Goal: Task Accomplishment & Management: Complete application form

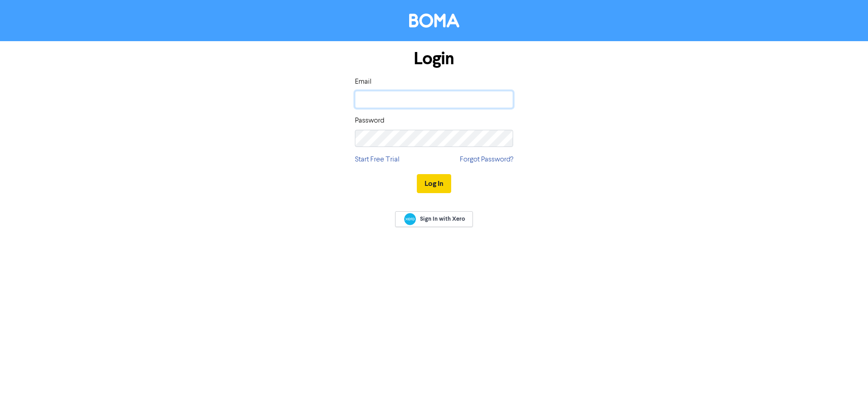
type input "[PERSON_NAME][EMAIL_ADDRESS][DOMAIN_NAME]"
click at [420, 189] on button "Log In" at bounding box center [434, 183] width 34 height 19
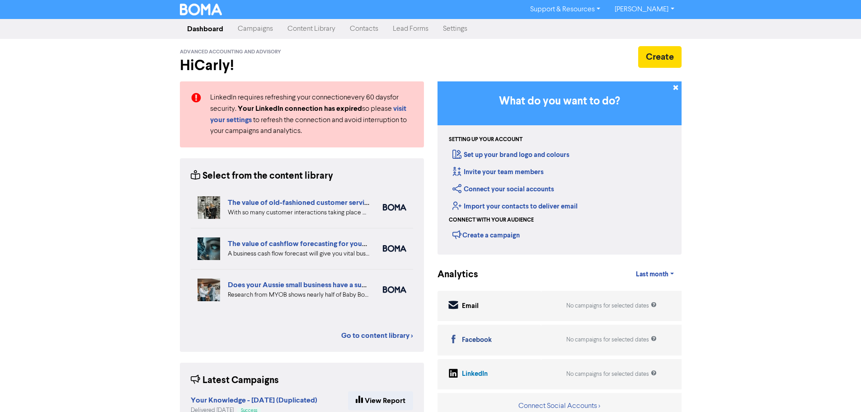
click at [319, 28] on link "Content Library" at bounding box center [311, 29] width 62 height 18
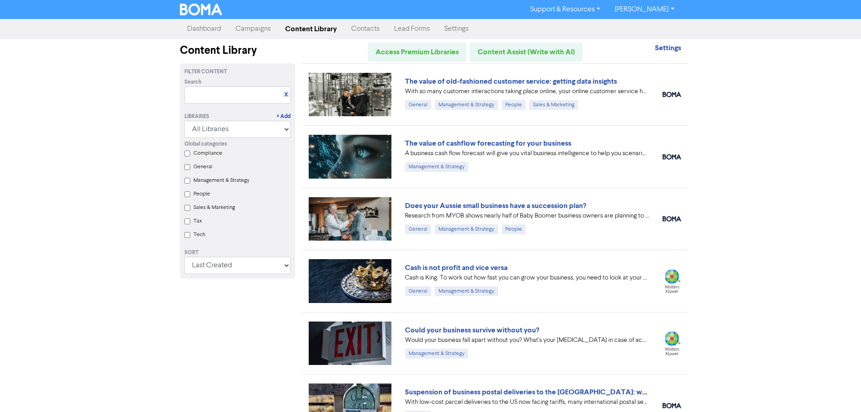
click at [367, 26] on link "Contacts" at bounding box center [365, 29] width 43 height 18
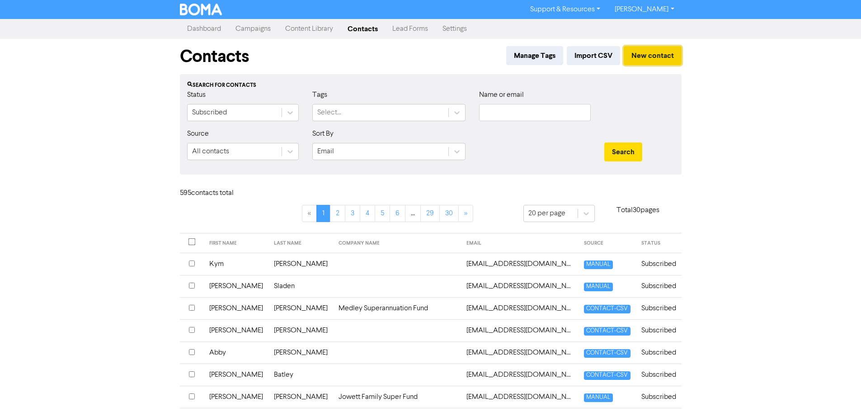
click at [644, 64] on button "New contact" at bounding box center [653, 55] width 58 height 19
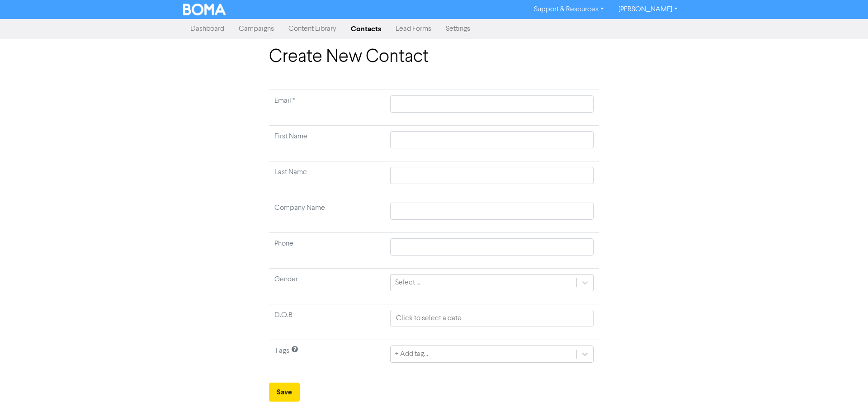
drag, startPoint x: 451, startPoint y: 93, endPoint x: 452, endPoint y: 99, distance: 6.4
click at [452, 99] on td at bounding box center [492, 108] width 214 height 36
drag, startPoint x: 450, startPoint y: 105, endPoint x: 387, endPoint y: 53, distance: 81.6
click at [448, 103] on input "text" at bounding box center [491, 103] width 203 height 17
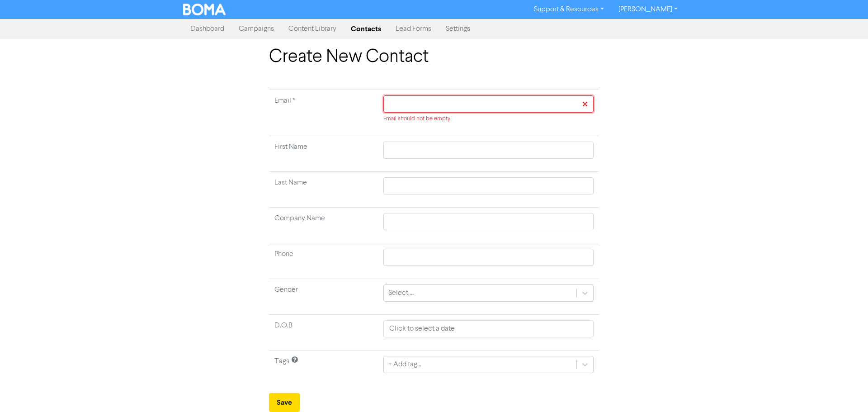
paste input "[EMAIL_ADDRESS][DOMAIN_NAME]"
type input "[EMAIL_ADDRESS][DOMAIN_NAME]"
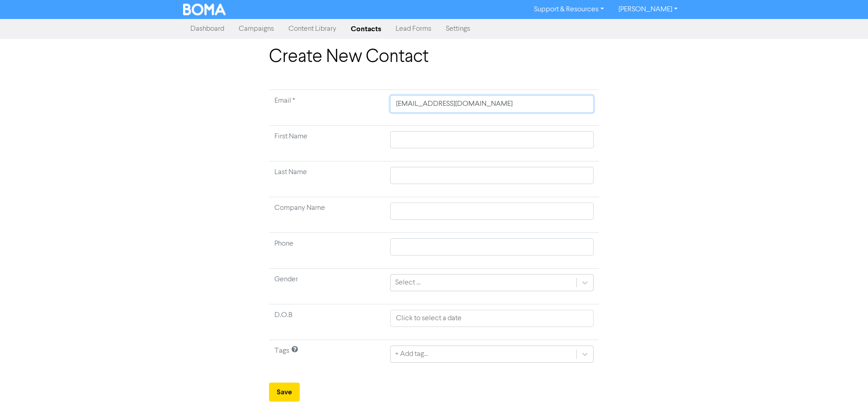
type input "[EMAIL_ADDRESS][DOMAIN_NAME]"
click at [404, 143] on input "text" at bounding box center [491, 139] width 203 height 17
type input "S"
type input "St"
type input "Ste"
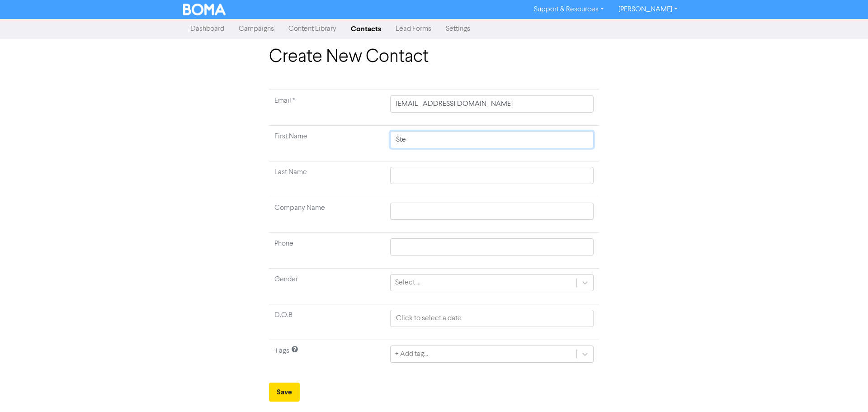
type input "Step"
type input "Steph"
type input "Stephe"
type input "[PERSON_NAME]"
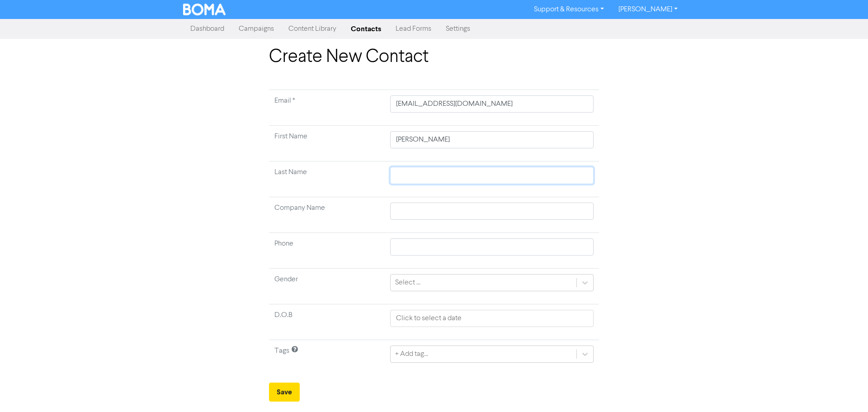
click at [410, 176] on input "text" at bounding box center [491, 175] width 203 height 17
type input "Y"
type input "Ypo"
type input "Ypou"
type input "Ypoun"
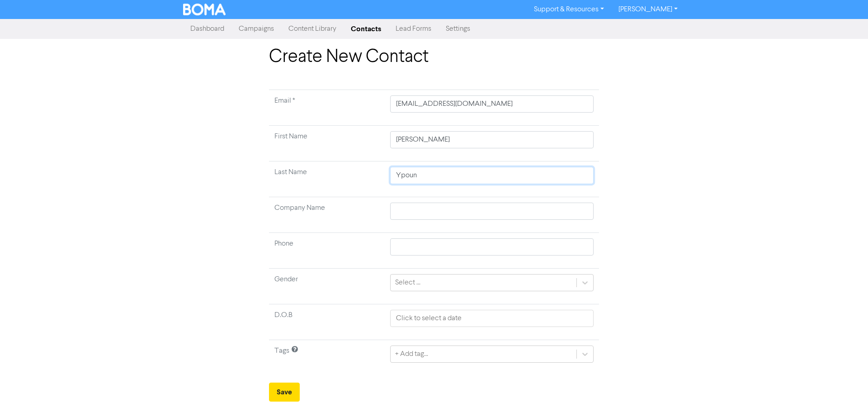
type input "Ypou"
type input "Ypo"
type input "Yp"
type input "Y"
type input "Yp"
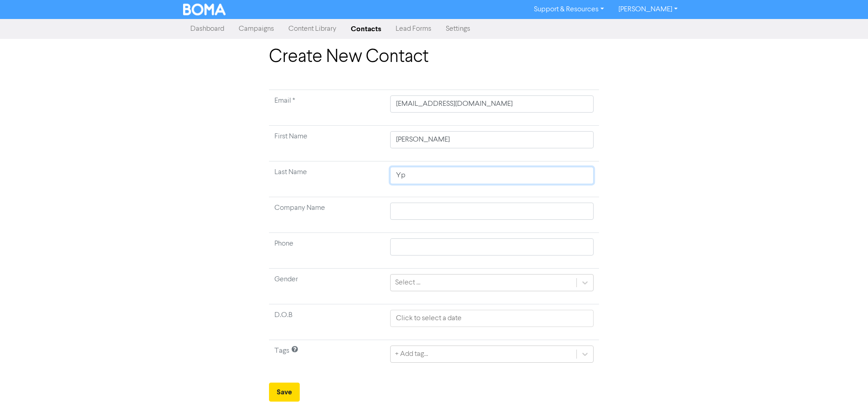
type input "Ypu"
type input "Ypun"
type input "Ypu"
type input "Yp"
type input "Y"
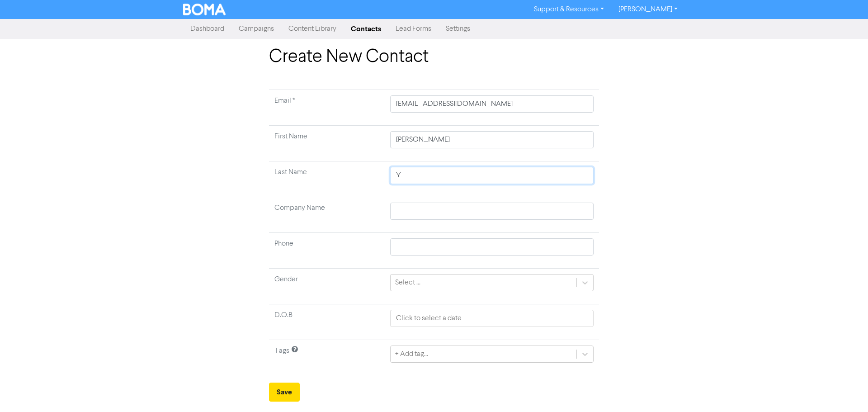
type input "Yo"
type input "You"
type input "Youn"
type input "Young"
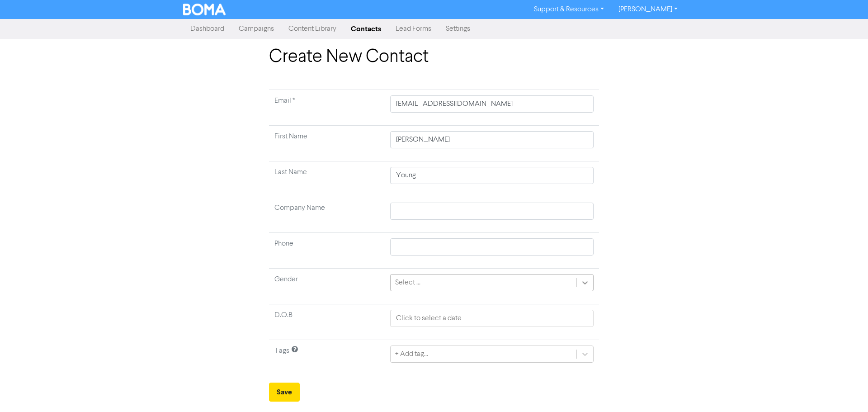
click at [582, 283] on icon at bounding box center [584, 282] width 9 height 9
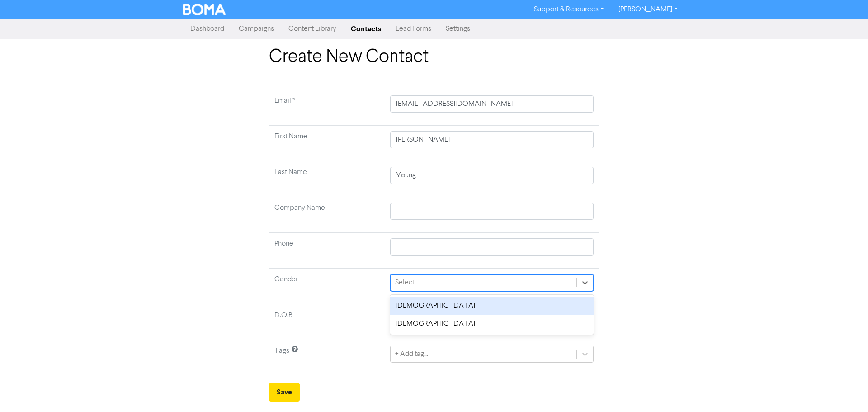
click at [570, 309] on div "[DEMOGRAPHIC_DATA]" at bounding box center [491, 306] width 203 height 18
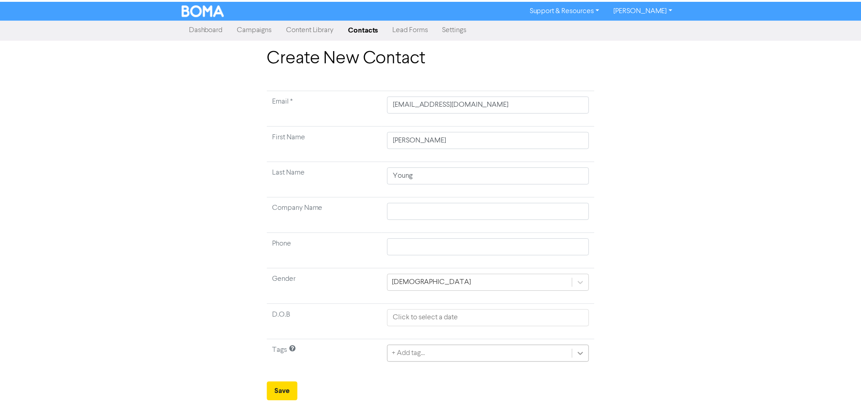
scroll to position [48, 0]
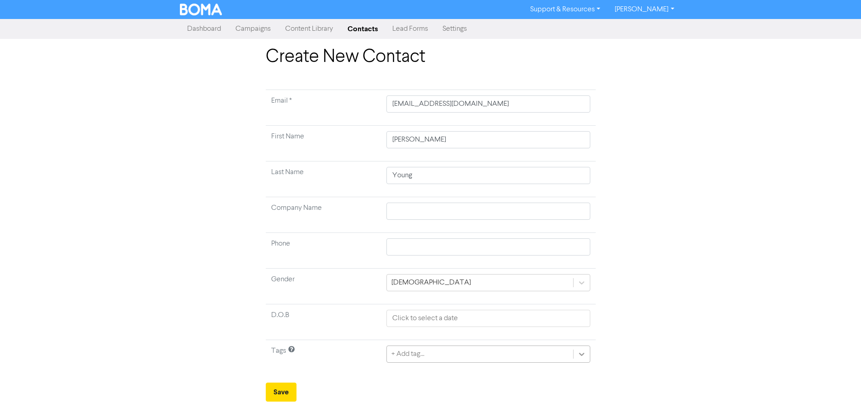
click at [584, 357] on div "+ Add tag..." at bounding box center [488, 353] width 203 height 17
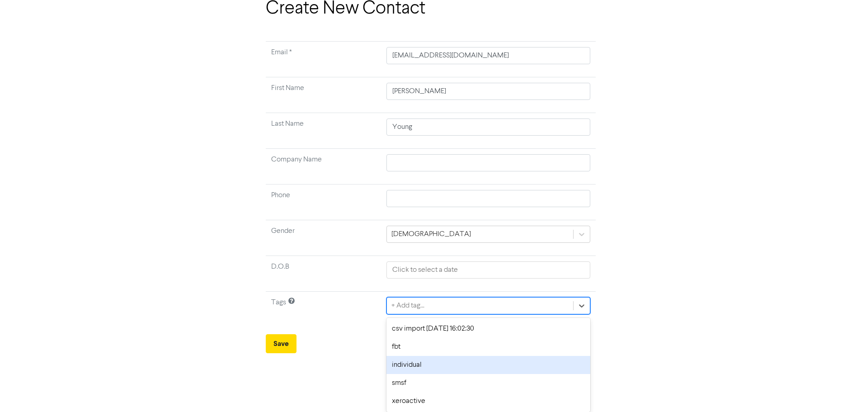
click at [509, 369] on div "individual" at bounding box center [488, 365] width 203 height 18
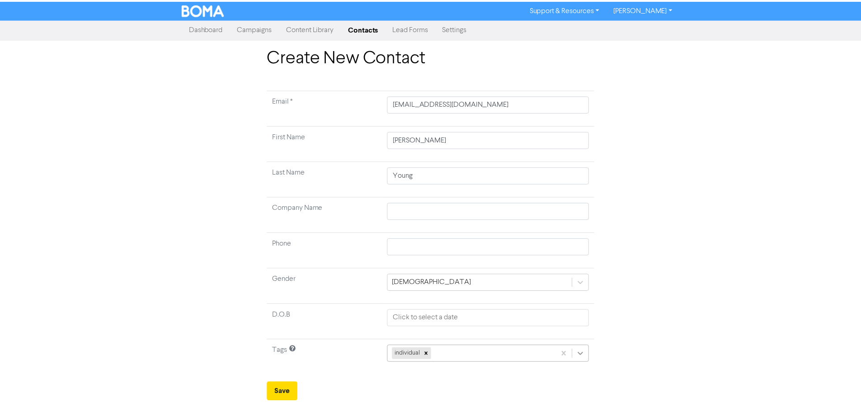
scroll to position [30, 0]
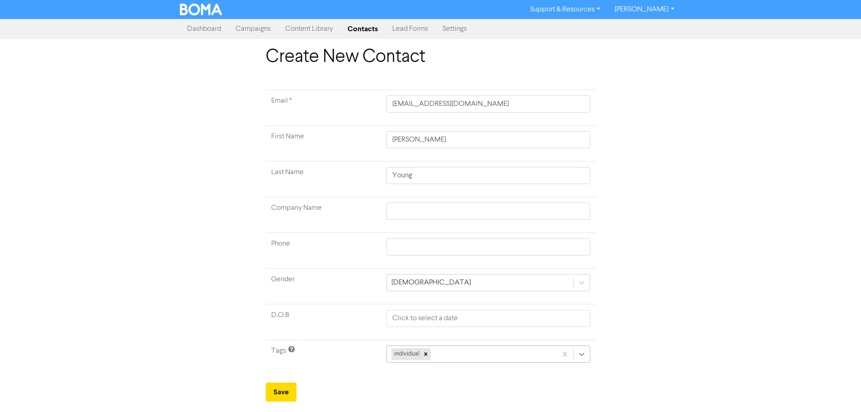
click at [582, 358] on div "individual" at bounding box center [488, 353] width 203 height 17
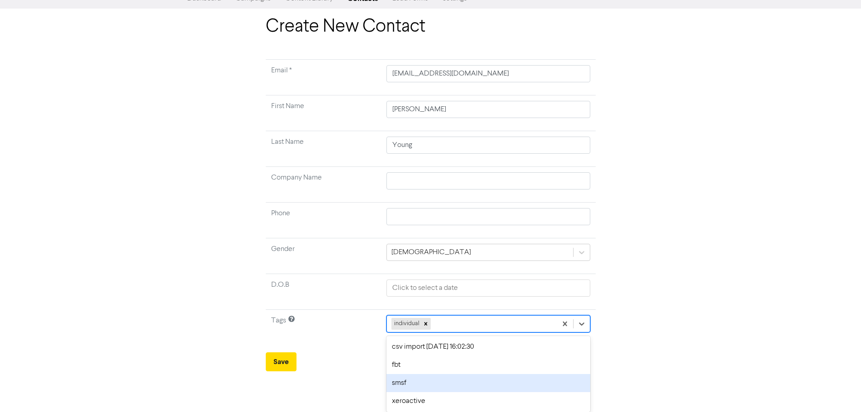
click at [478, 380] on div "smsf" at bounding box center [488, 383] width 203 height 18
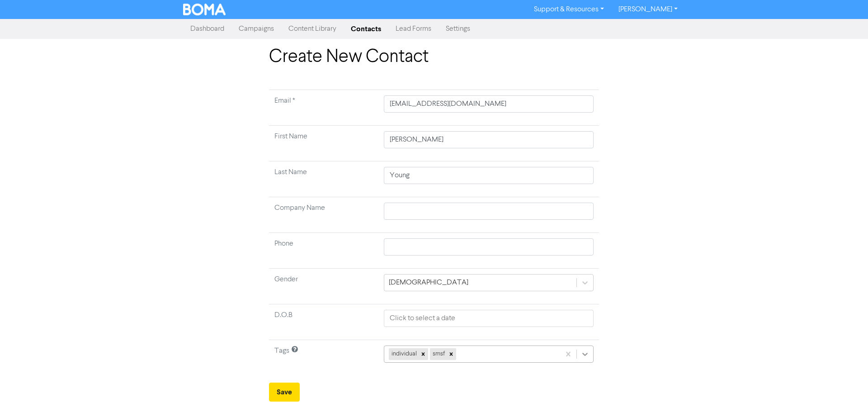
click at [588, 353] on td "individual smsf" at bounding box center [488, 358] width 221 height 36
click at [707, 340] on div "Create New Contact Email * [EMAIL_ADDRESS][DOMAIN_NAME] First Name [PERSON_NAME…" at bounding box center [434, 223] width 868 height 355
select select "8"
select select "2025"
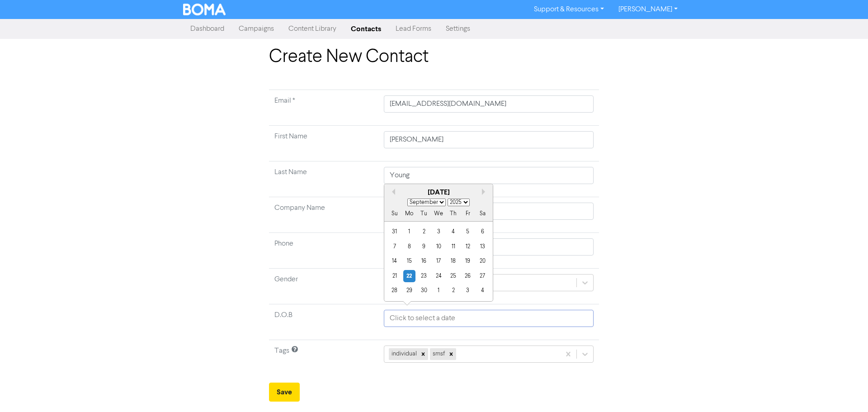
click at [434, 310] on input "text" at bounding box center [489, 318] width 210 height 17
click at [438, 204] on select "January February March April May June July August September October November De…" at bounding box center [426, 202] width 38 height 8
select select "10"
click at [407, 198] on select "January February March April May June July August September October November De…" at bounding box center [426, 202] width 38 height 8
click at [463, 199] on select "1900 1901 1902 1903 1904 1905 1906 1907 1908 1909 1910 1911 1912 1913 1914 1915…" at bounding box center [459, 202] width 22 height 8
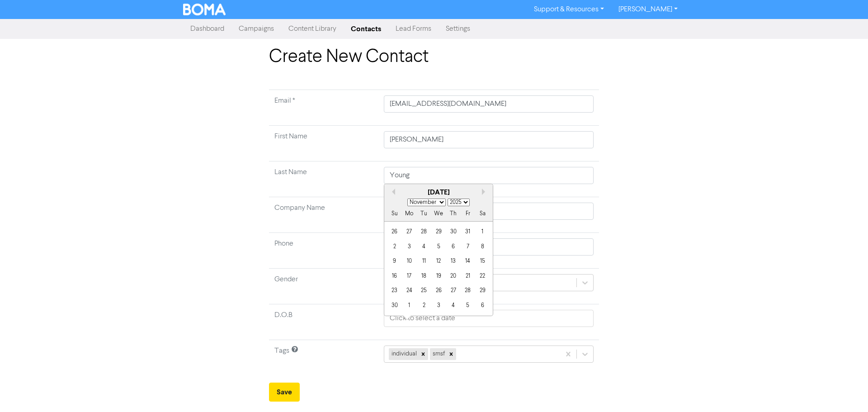
select select "1961"
click at [448, 198] on select "1900 1901 1902 1903 1904 1905 1906 1907 1908 1909 1910 1911 1912 1913 1914 1915…" at bounding box center [459, 202] width 22 height 8
click at [422, 265] on div "14" at bounding box center [424, 261] width 12 height 12
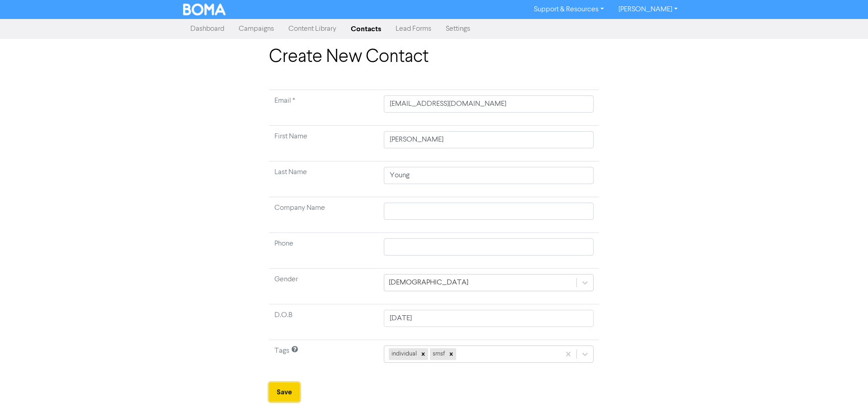
click at [286, 393] on button "Save" at bounding box center [284, 391] width 31 height 19
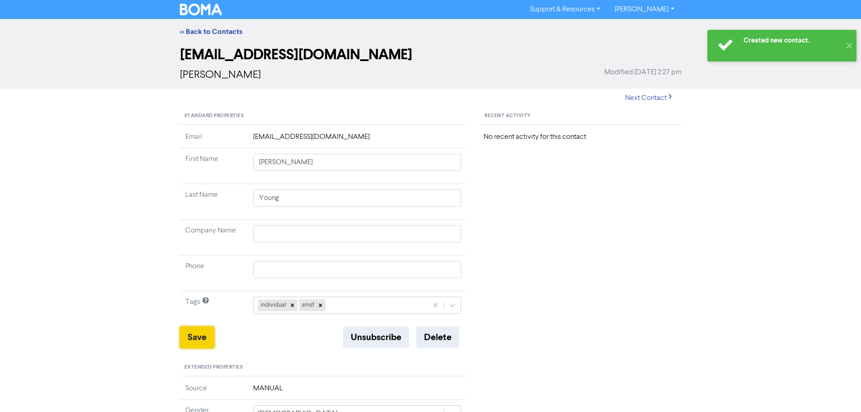
click at [188, 333] on button "Save" at bounding box center [197, 337] width 34 height 22
